Goal: Task Accomplishment & Management: Manage account settings

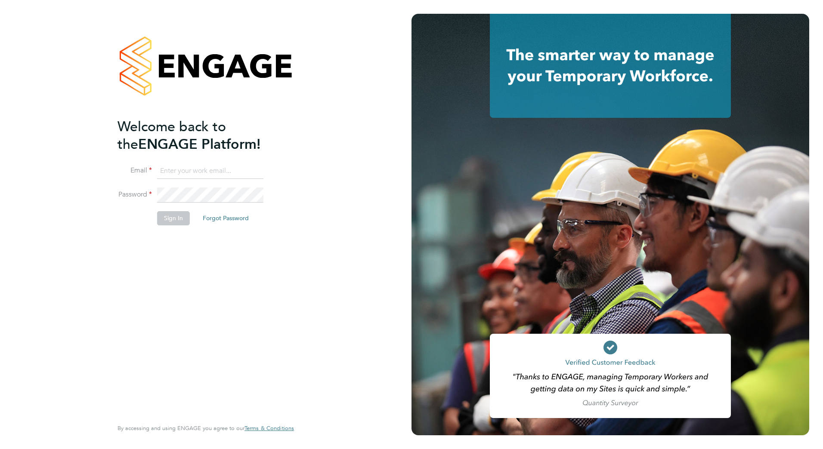
type input "matthew.lee@bms.com"
click at [176, 216] on button "Sign In" at bounding box center [173, 218] width 33 height 14
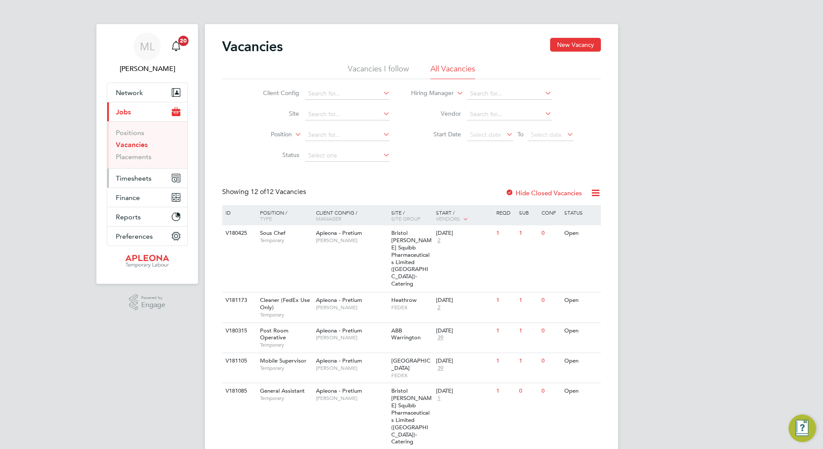
click at [152, 176] on button "Timesheets" at bounding box center [147, 178] width 80 height 19
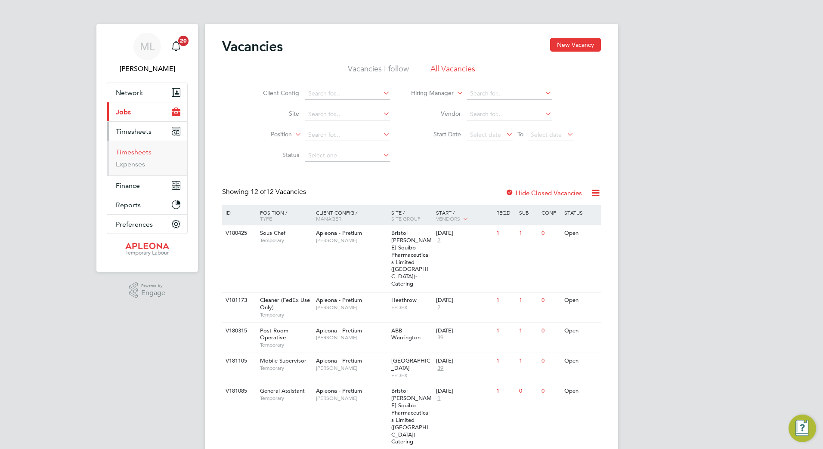
click at [133, 153] on link "Timesheets" at bounding box center [134, 152] width 36 height 8
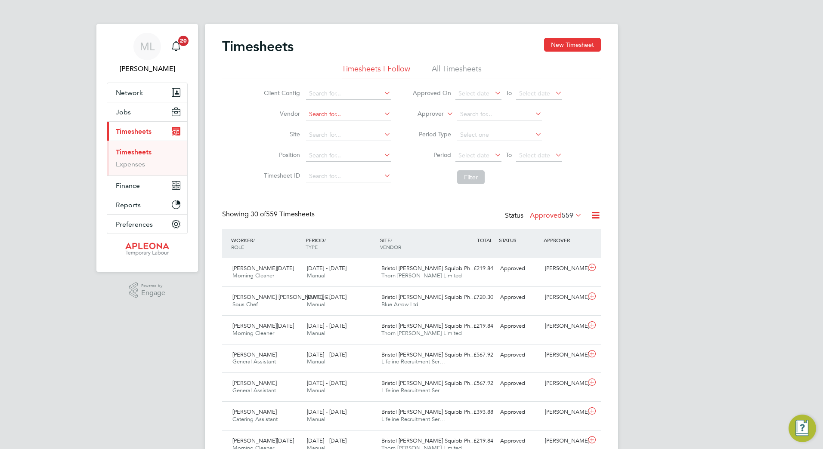
click at [317, 117] on input at bounding box center [348, 114] width 85 height 12
click at [259, 151] on li "Position" at bounding box center [325, 155] width 151 height 21
click at [315, 131] on input at bounding box center [348, 135] width 85 height 12
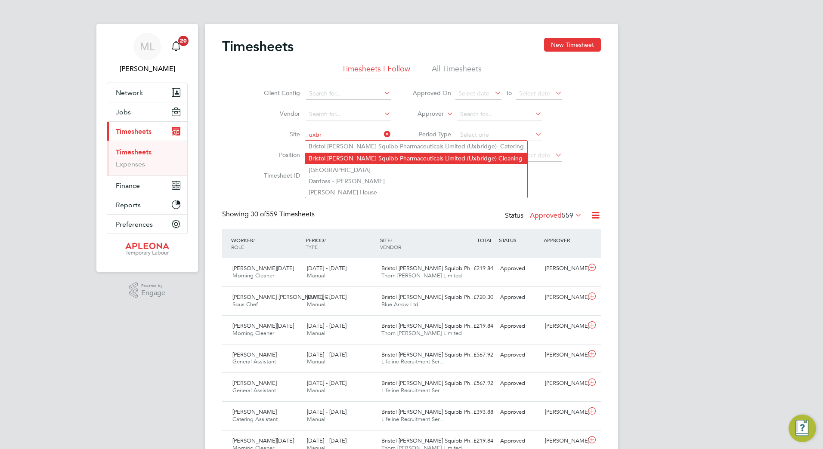
click at [352, 160] on li "Bristol [PERSON_NAME] Squibb Pharmaceuticals Limited ( Uxbr idge)-Cleaning" at bounding box center [416, 159] width 222 height 12
type input "Bristol [PERSON_NAME] Squibb Pharmaceuticals Limited ([GEOGRAPHIC_DATA])-Cleani…"
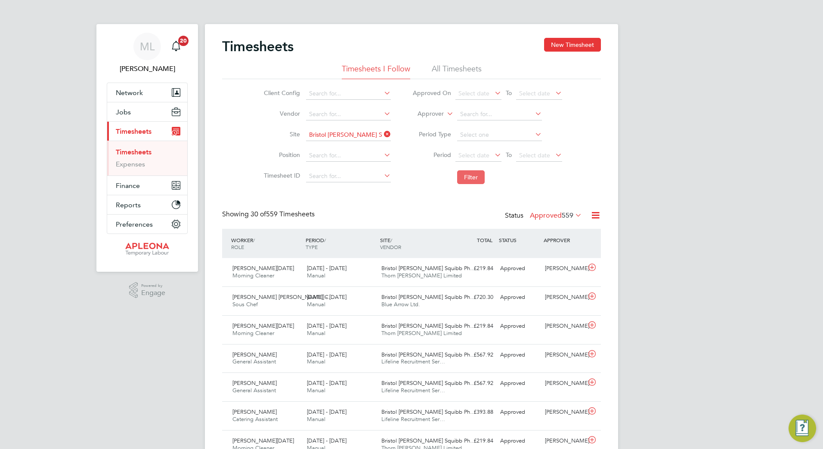
click at [463, 177] on button "Filter" at bounding box center [471, 177] width 28 height 14
click at [571, 215] on span "376" at bounding box center [568, 215] width 12 height 9
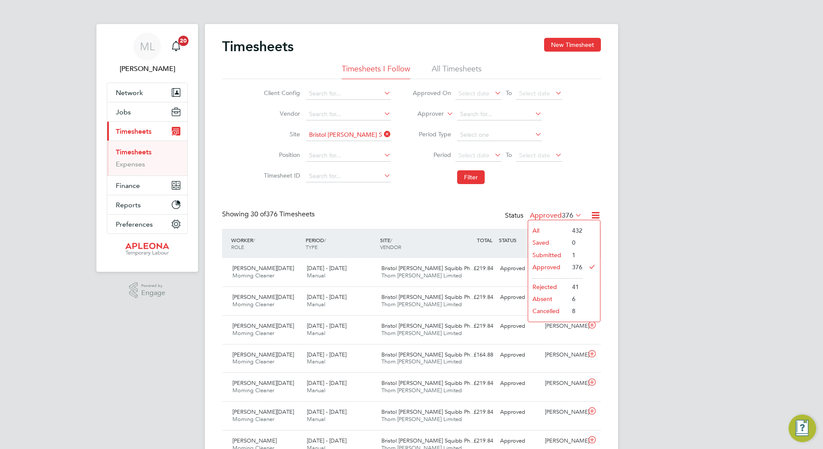
click at [559, 255] on li "Submitted" at bounding box center [548, 255] width 40 height 12
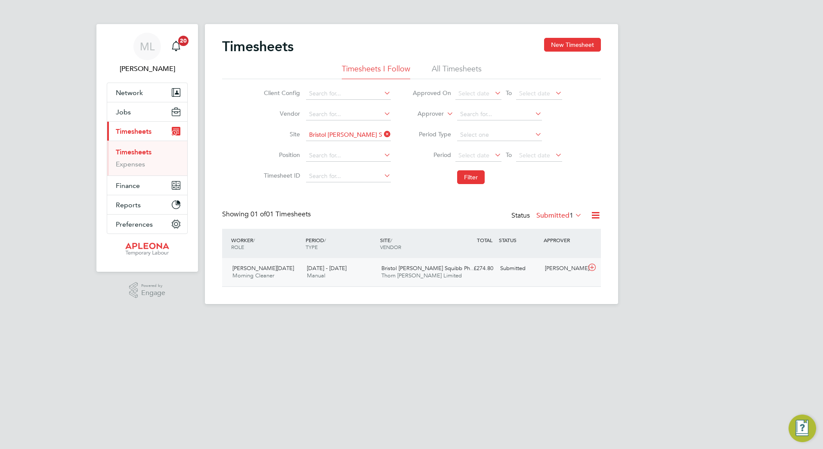
click at [399, 279] on span "Thorn [PERSON_NAME] Limited" at bounding box center [421, 275] width 80 height 7
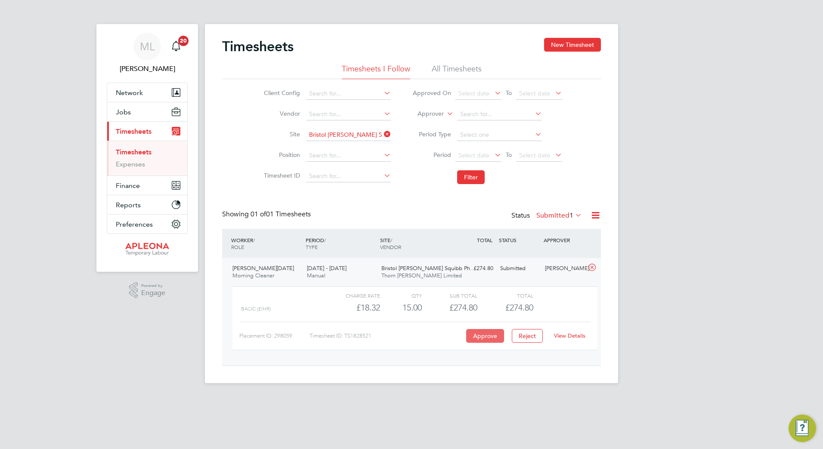
click at [473, 331] on button "Approve" at bounding box center [485, 336] width 38 height 14
click at [382, 133] on icon at bounding box center [382, 134] width 0 height 12
click at [360, 136] on input at bounding box center [348, 135] width 85 height 12
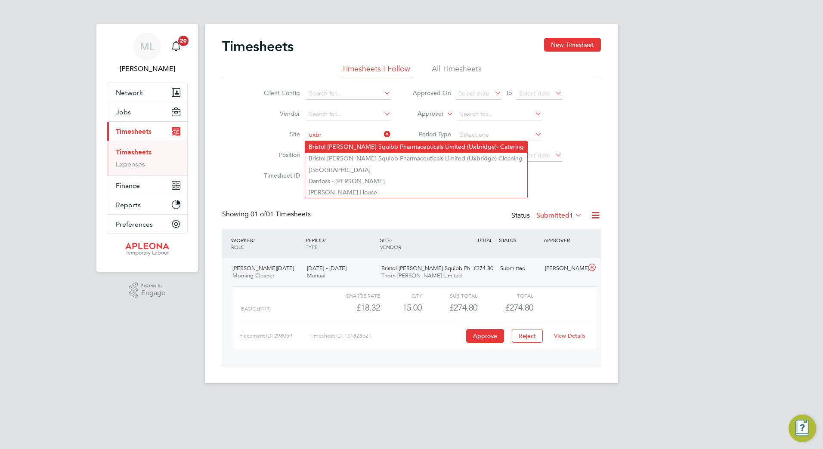
click at [361, 148] on li "Bristol [PERSON_NAME] Squibb Pharmaceuticals Limited ( Uxbr idge)- Catering" at bounding box center [416, 147] width 222 height 12
type input "Bristol [PERSON_NAME] Squibb Pharmaceuticals Limited ([GEOGRAPHIC_DATA])- Cater…"
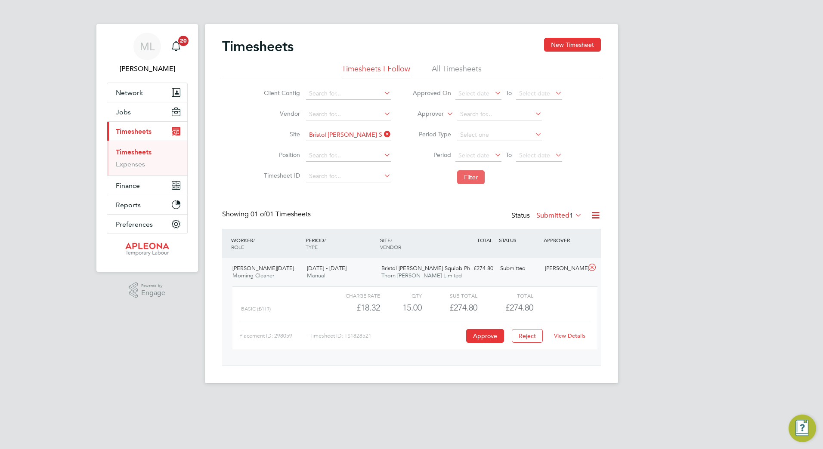
click at [471, 180] on button "Filter" at bounding box center [471, 177] width 28 height 14
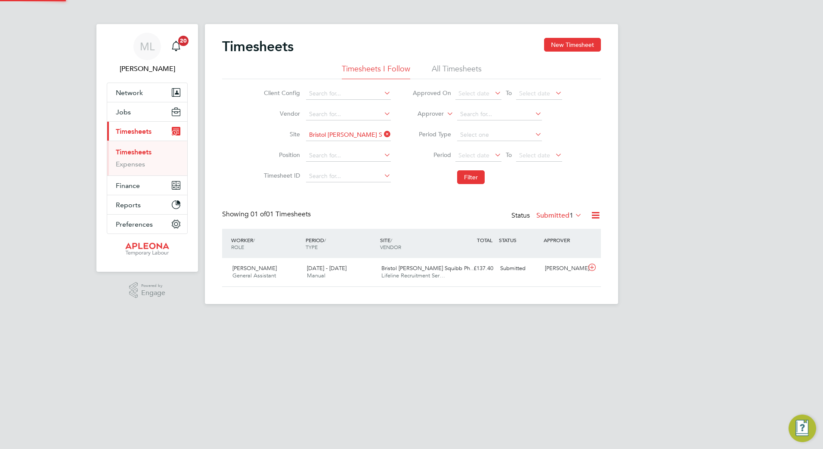
scroll to position [22, 75]
click at [489, 271] on div "£137.40 Submitted" at bounding box center [474, 269] width 45 height 14
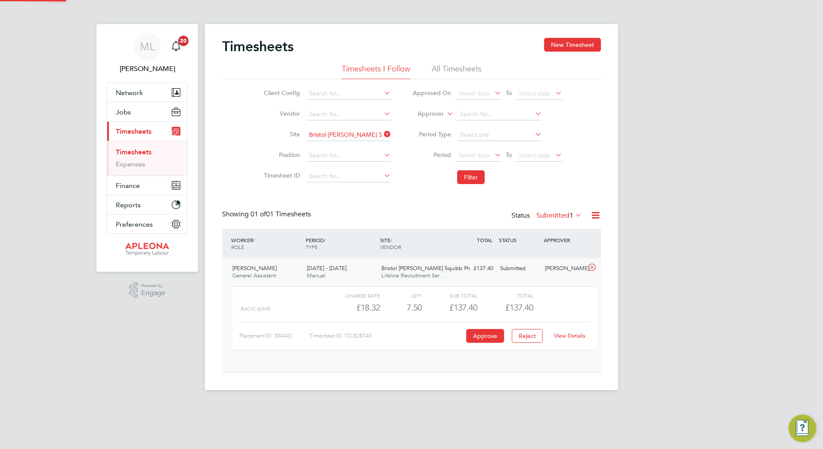
scroll to position [15, 84]
click at [479, 336] on button "Approve" at bounding box center [485, 336] width 38 height 14
click at [382, 138] on icon at bounding box center [382, 134] width 0 height 12
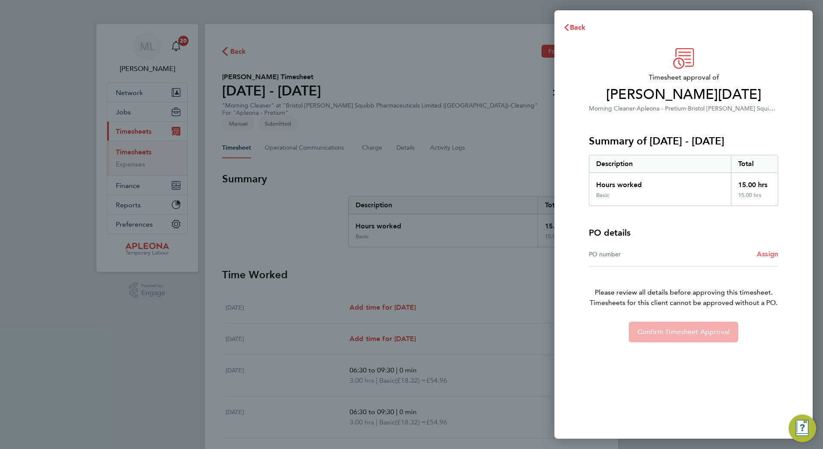
click at [758, 255] on span "Assign" at bounding box center [767, 254] width 22 height 8
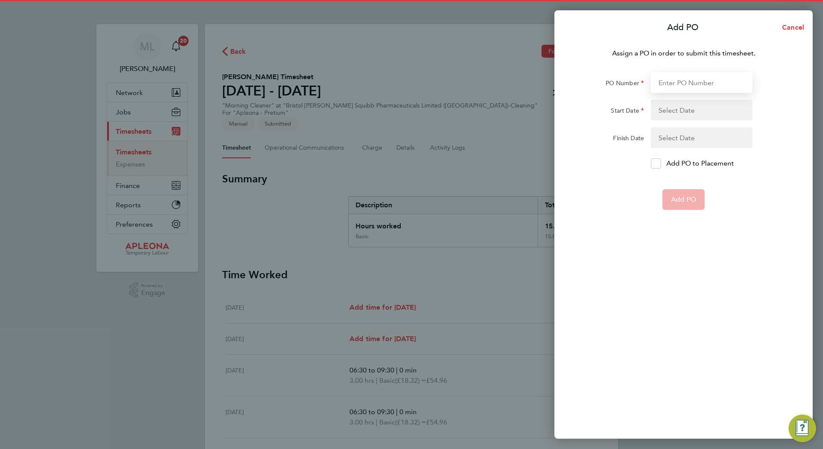
click at [678, 85] on input "PO Number" at bounding box center [702, 82] width 102 height 21
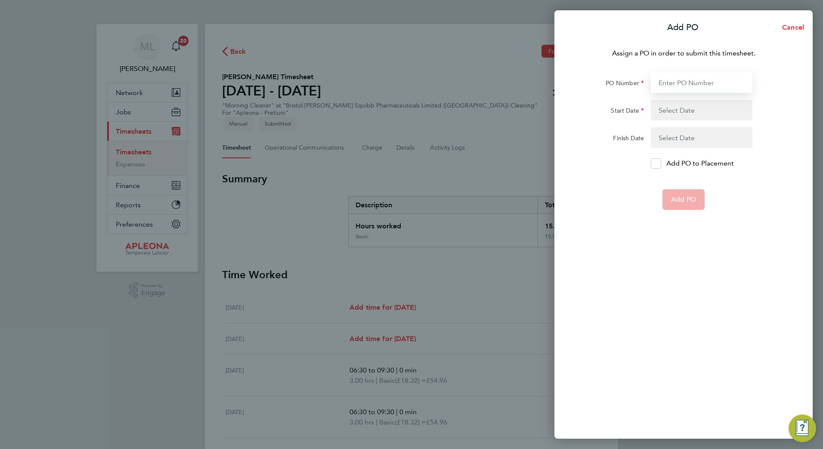
paste input "PO2526944"
type input "PO2526944"
click at [684, 112] on button "button" at bounding box center [702, 110] width 102 height 21
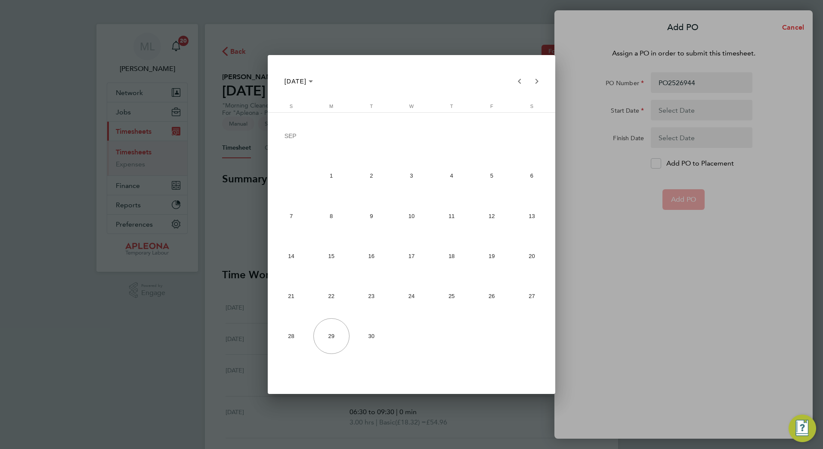
click at [322, 303] on span "22" at bounding box center [331, 296] width 36 height 36
type input "22 Sep 25"
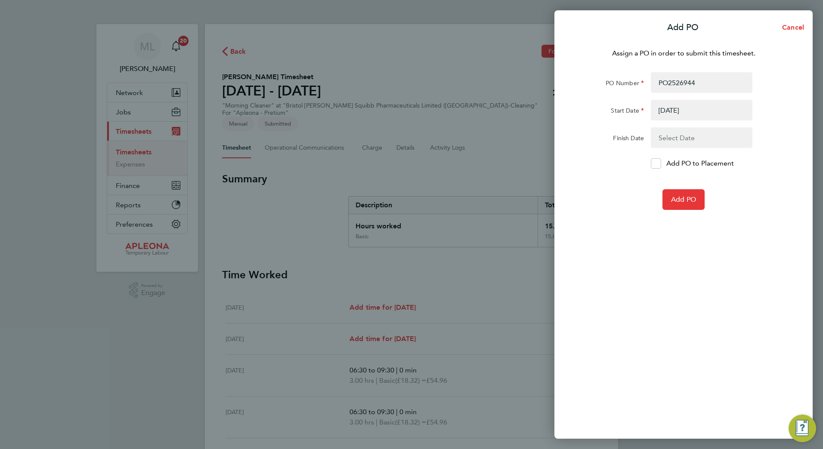
click at [691, 136] on button "button" at bounding box center [702, 137] width 102 height 21
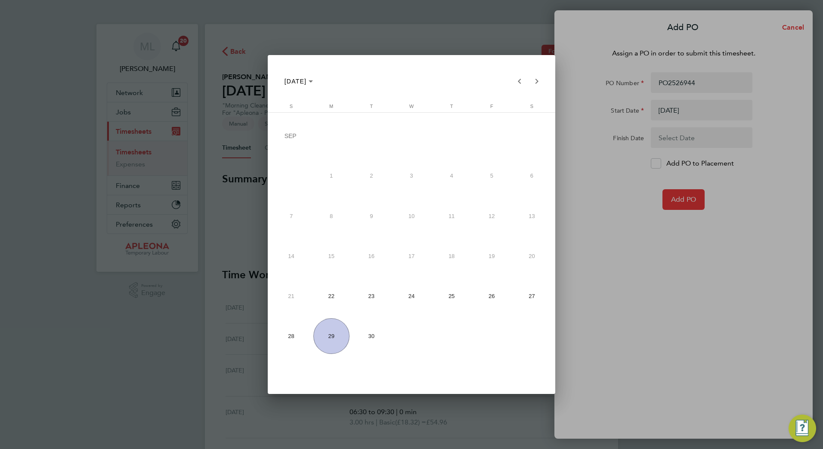
click at [482, 303] on span "26" at bounding box center [491, 296] width 36 height 36
type input "26 Sep 25"
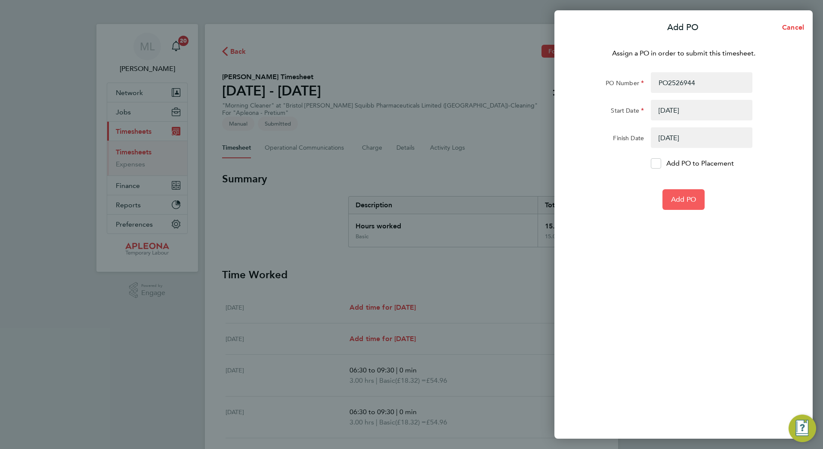
click at [686, 199] on span "Add PO" at bounding box center [683, 199] width 25 height 9
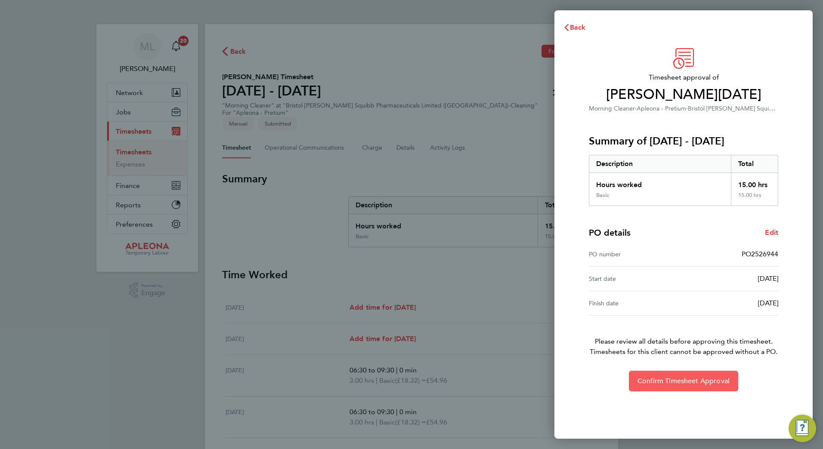
click at [680, 382] on span "Confirm Timesheet Approval" at bounding box center [683, 381] width 92 height 9
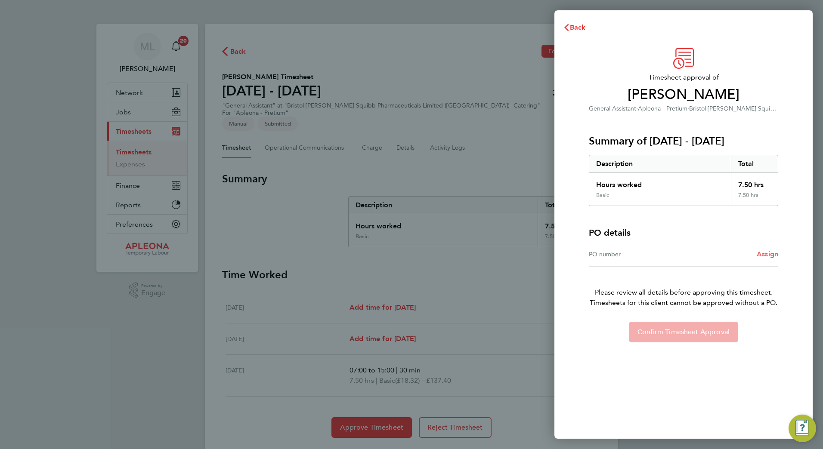
click at [769, 255] on span "Assign" at bounding box center [767, 254] width 22 height 8
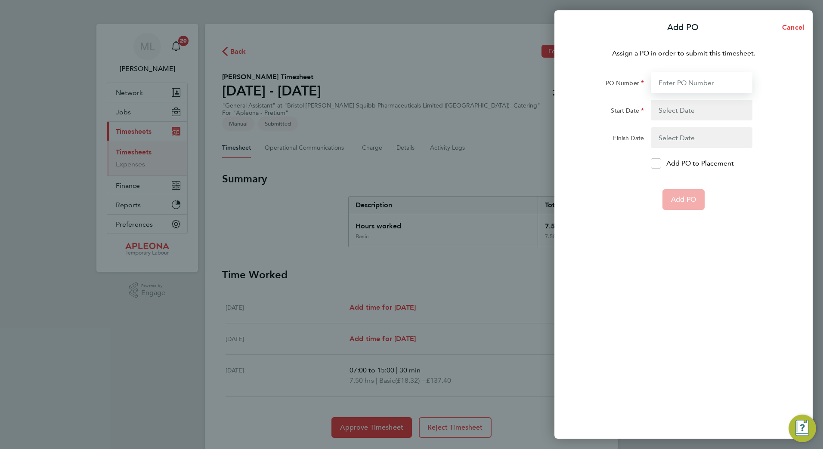
click at [701, 80] on input "PO Number" at bounding box center [702, 82] width 102 height 21
paste input "PO2526945"
type input "PO2526945"
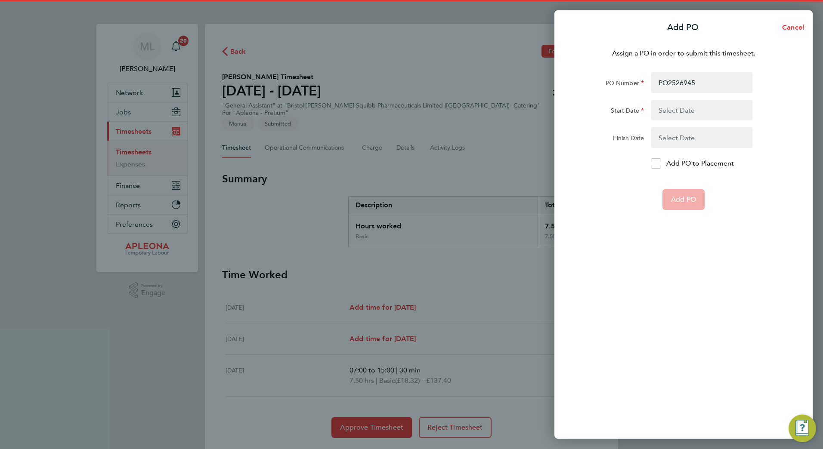
click at [713, 108] on button "button" at bounding box center [702, 110] width 102 height 21
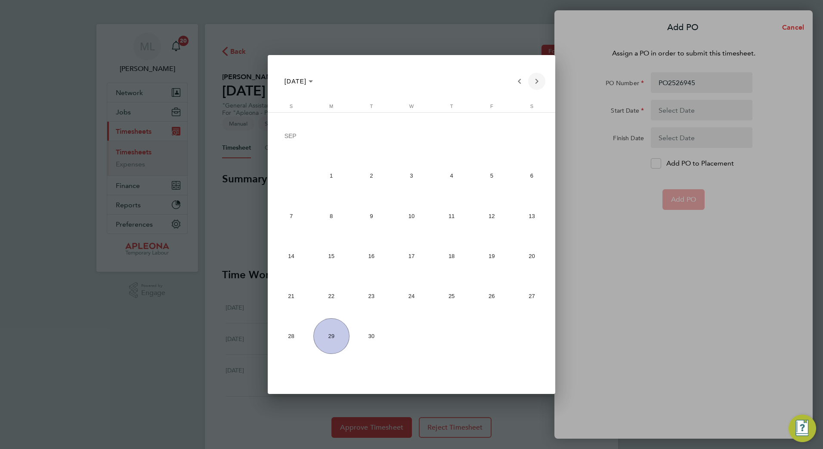
click at [537, 86] on span "Next month" at bounding box center [536, 81] width 17 height 17
click at [513, 83] on span "Previous month" at bounding box center [519, 81] width 17 height 17
click at [330, 298] on span "22" at bounding box center [331, 296] width 36 height 36
type input "22 Sep 25"
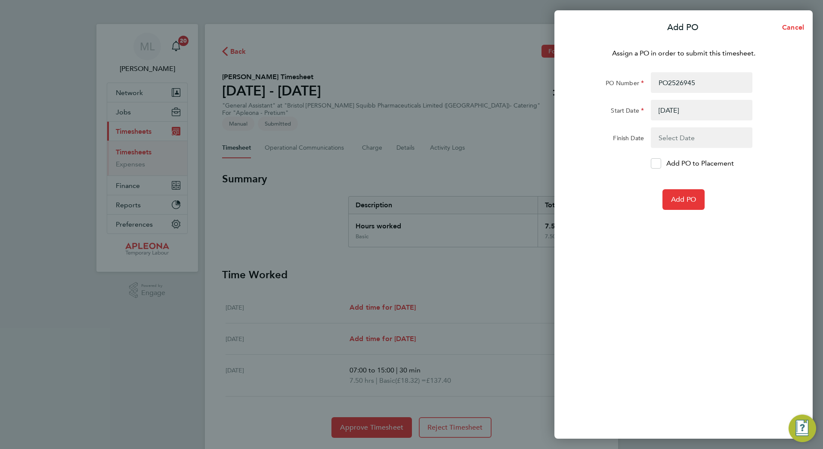
click at [701, 132] on button "button" at bounding box center [702, 137] width 102 height 21
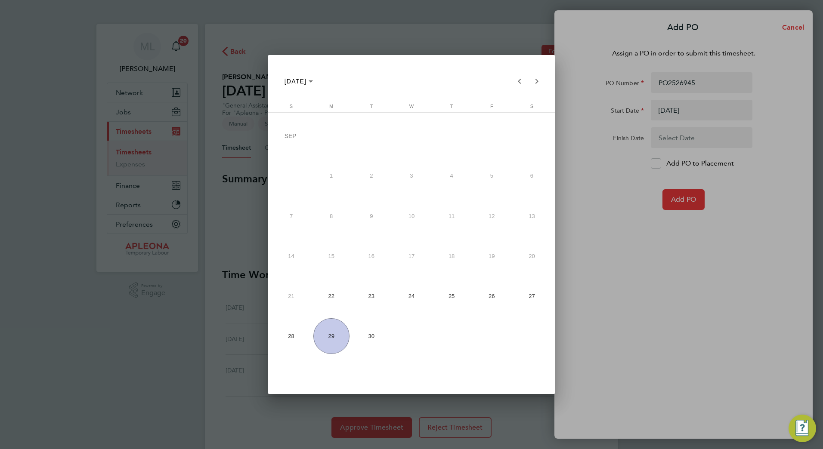
click at [498, 292] on span "26" at bounding box center [491, 296] width 36 height 36
type input "26 Sep 25"
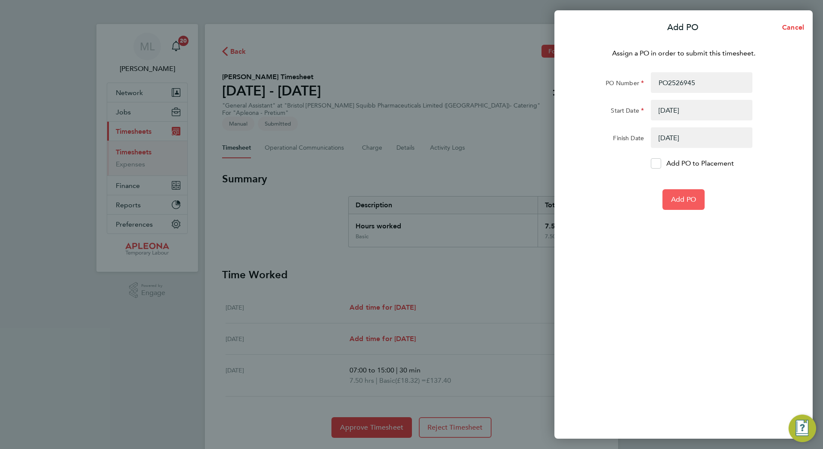
click at [674, 205] on button "Add PO" at bounding box center [683, 199] width 42 height 21
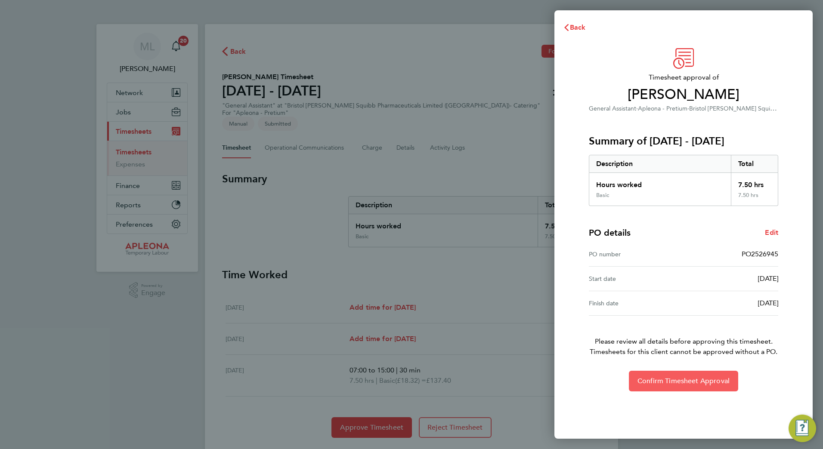
click at [676, 379] on span "Confirm Timesheet Approval" at bounding box center [683, 381] width 92 height 9
